Goal: Task Accomplishment & Management: Manage account settings

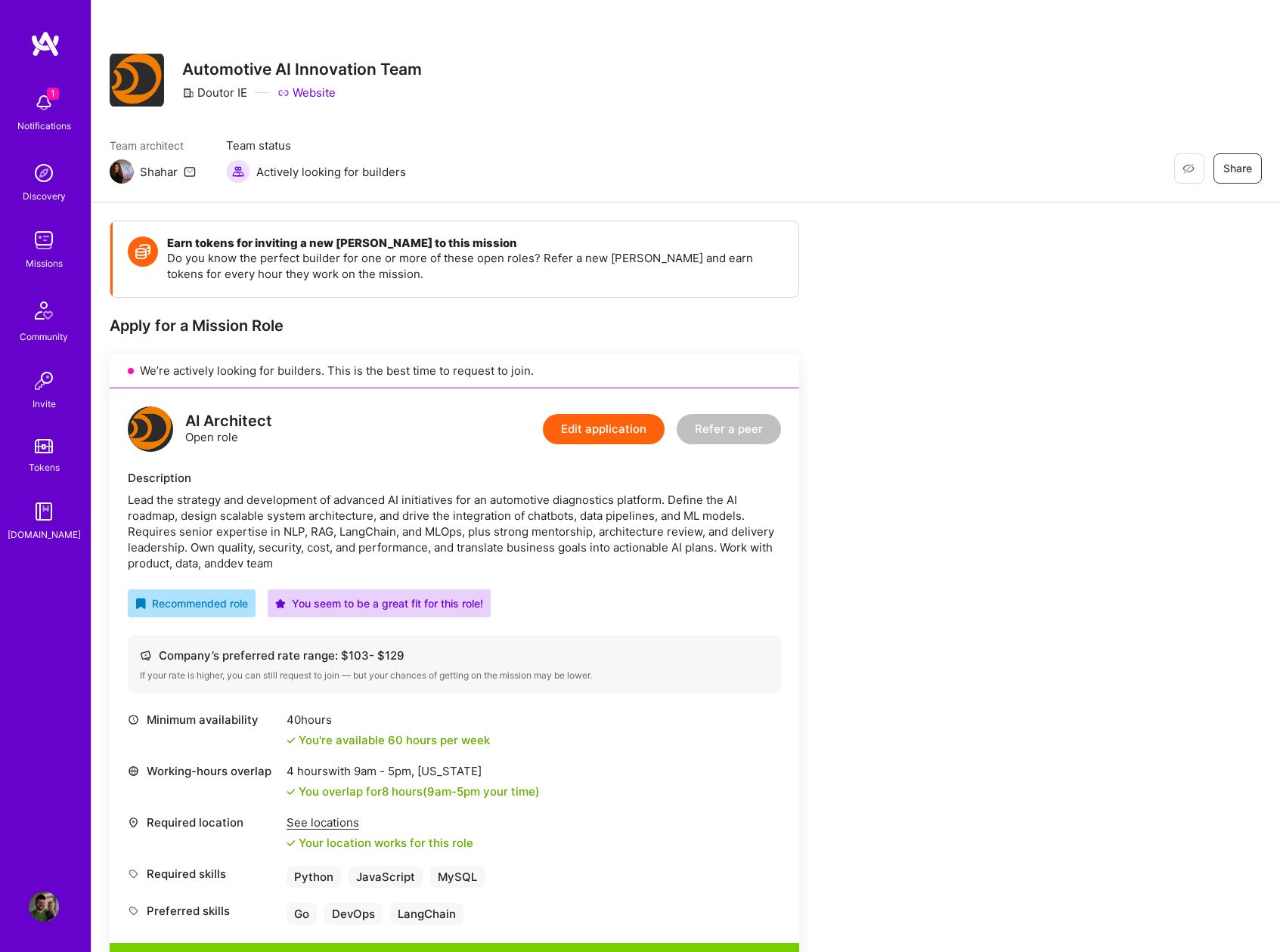
click at [42, 245] on img at bounding box center [44, 240] width 30 height 30
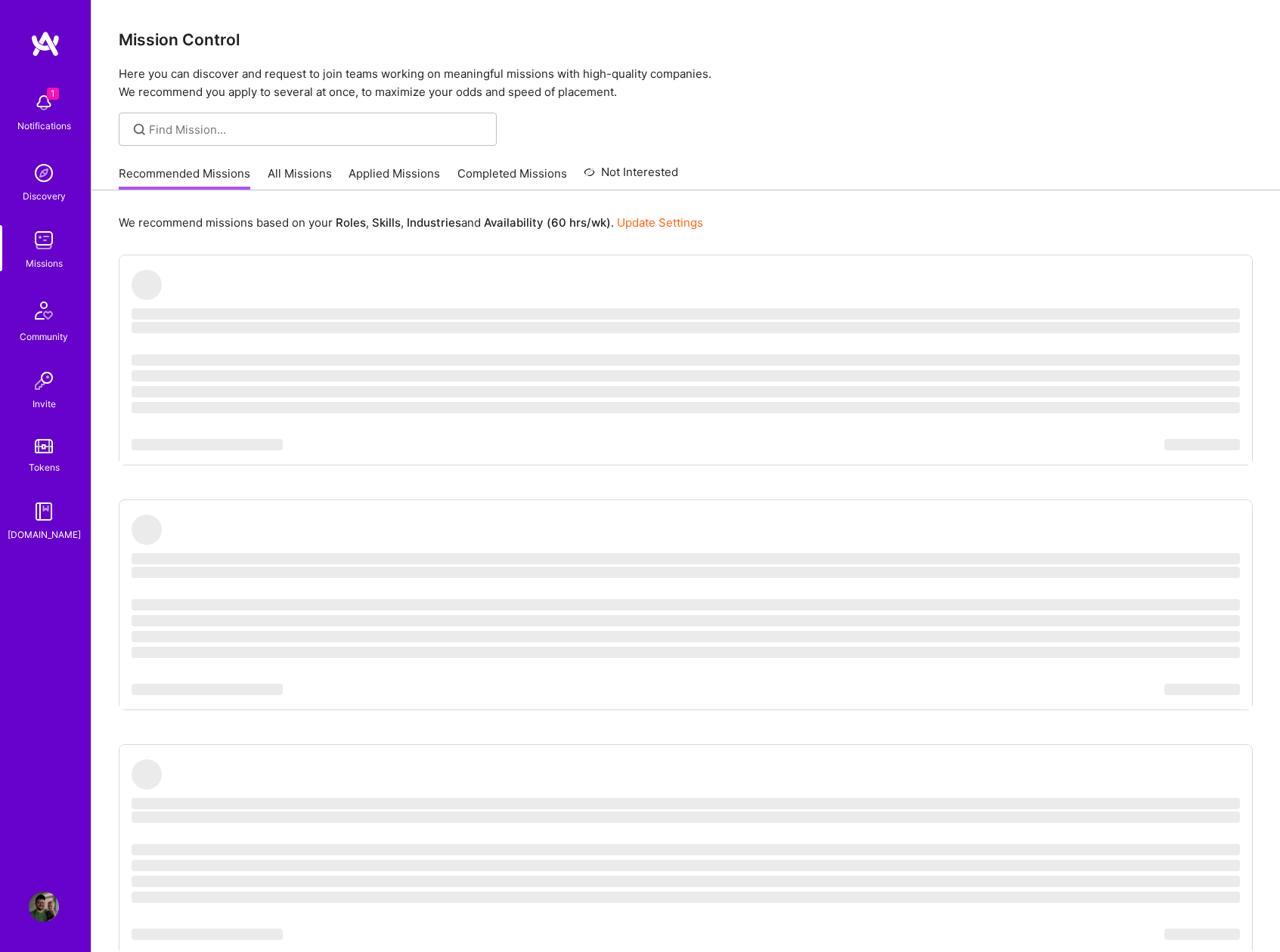
click at [391, 175] on link "Applied Missions" at bounding box center [394, 177] width 91 height 25
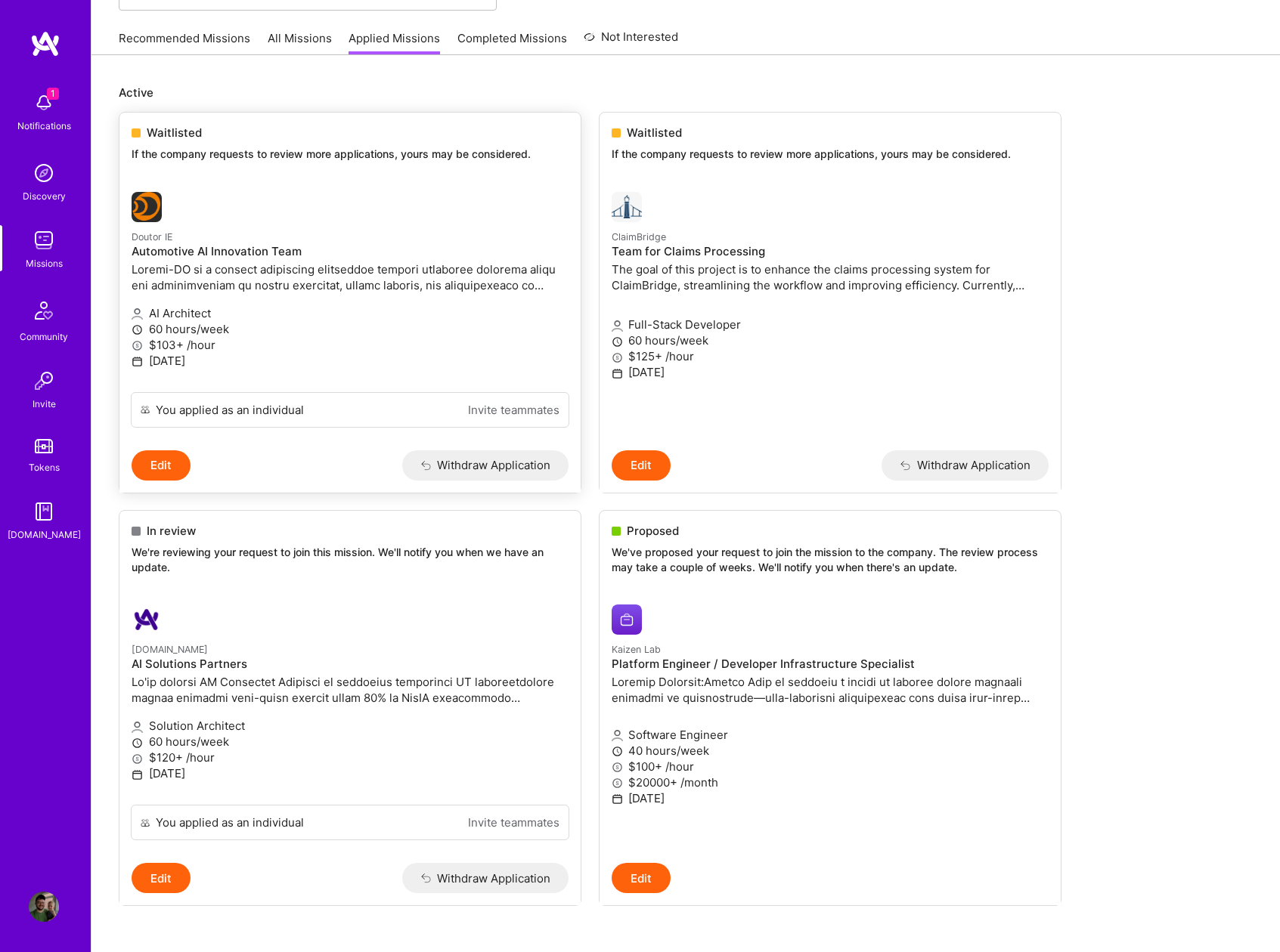
scroll to position [199, 0]
